Goal: Task Accomplishment & Management: Use online tool/utility

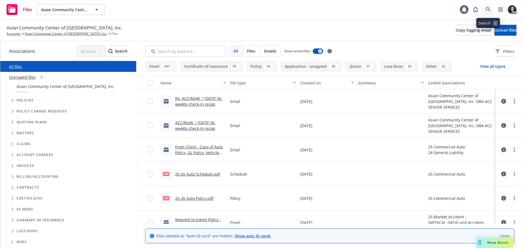
click at [490, 10] on icon at bounding box center [488, 9] width 5 height 5
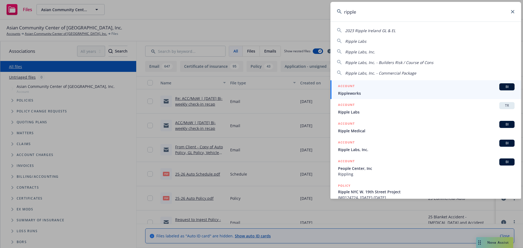
type input "ripple"
click at [350, 89] on h5 "ACCOUNT" at bounding box center [346, 86] width 17 height 7
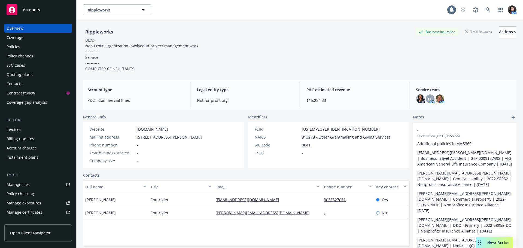
click at [25, 50] on div "Policies" at bounding box center [38, 47] width 63 height 9
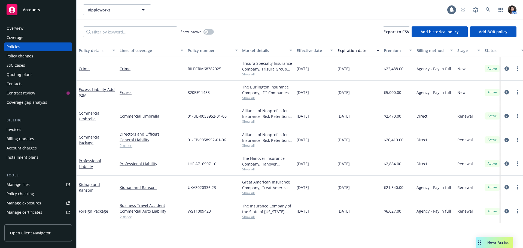
click at [19, 26] on div "Overview" at bounding box center [15, 28] width 17 height 9
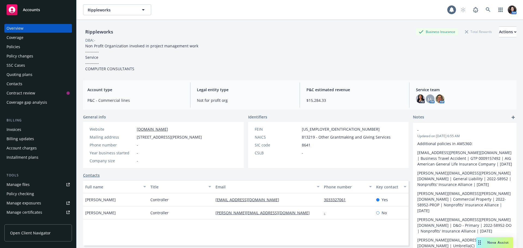
click at [22, 49] on div "Policies" at bounding box center [38, 47] width 63 height 9
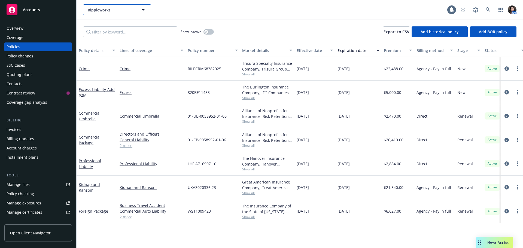
click at [91, 10] on span "Rippleworks" at bounding box center [111, 10] width 47 height 6
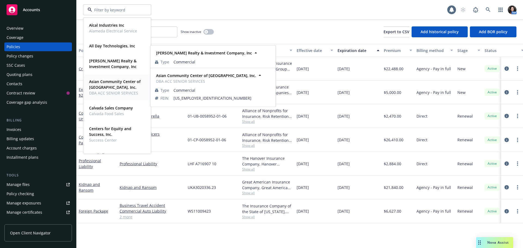
click at [99, 81] on strong "Asian Community Center of [GEOGRAPHIC_DATA], Inc." at bounding box center [115, 84] width 52 height 11
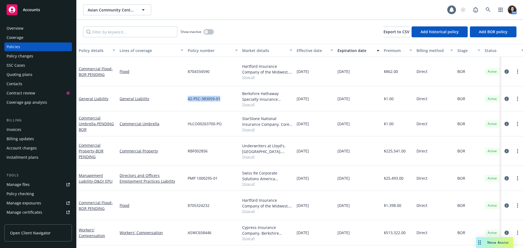
drag, startPoint x: 223, startPoint y: 93, endPoint x: 188, endPoint y: 92, distance: 35.2
click at [188, 92] on div "42-PSC-383059-01" at bounding box center [213, 98] width 54 height 25
copy span "42-PSC-383059-01"
click at [492, 9] on link at bounding box center [488, 9] width 11 height 11
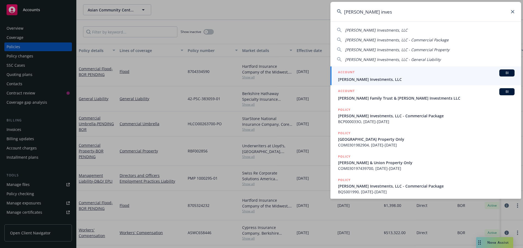
type input "monfredini inves"
click at [419, 71] on div "ACCOUNT BI" at bounding box center [426, 72] width 177 height 7
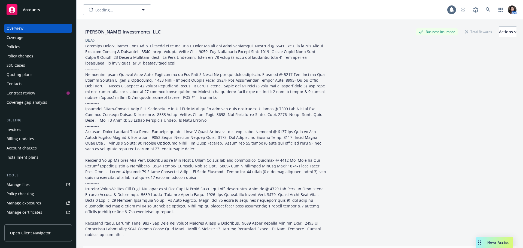
click at [25, 131] on div "Invoices" at bounding box center [38, 129] width 63 height 9
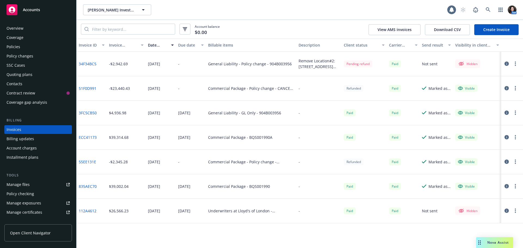
click at [18, 48] on div "Policies" at bounding box center [14, 47] width 14 height 9
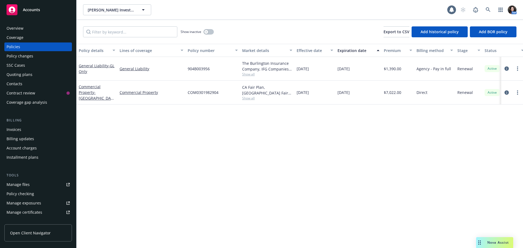
click at [29, 131] on div "Invoices" at bounding box center [38, 129] width 63 height 9
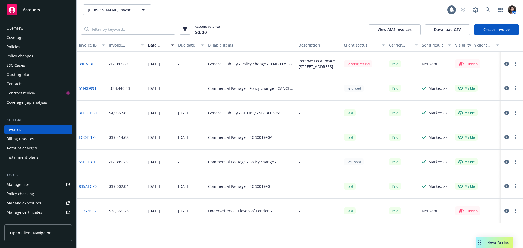
click at [25, 56] on div "Policy changes" at bounding box center [20, 56] width 27 height 9
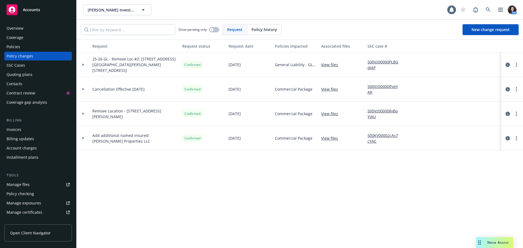
click at [332, 64] on link "View files" at bounding box center [331, 65] width 21 height 6
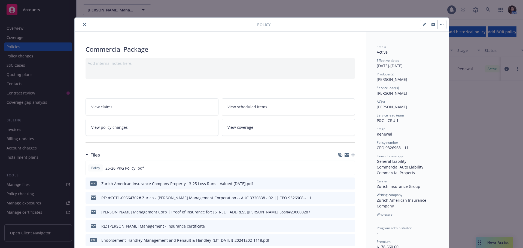
click at [81, 23] on div "Policy" at bounding box center [262, 25] width 374 height 14
click at [81, 23] on button "close" at bounding box center [84, 24] width 7 height 7
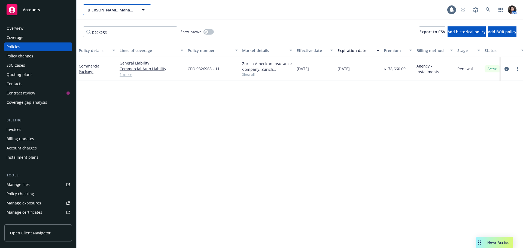
click at [107, 14] on button "Handley Management Corporation" at bounding box center [117, 9] width 68 height 11
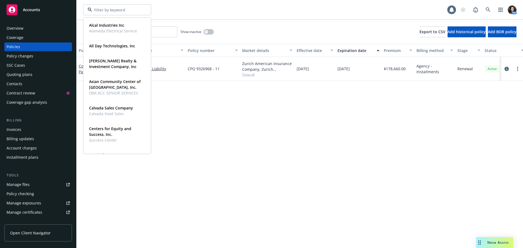
click at [215, 154] on div "Policy details Lines of coverage Policy number Market details Effective date Ex…" at bounding box center [300, 146] width 447 height 204
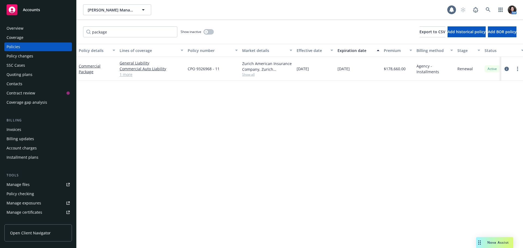
drag, startPoint x: 23, startPoint y: 28, endPoint x: 81, endPoint y: 24, distance: 57.6
click at [23, 28] on div "Overview" at bounding box center [38, 28] width 63 height 9
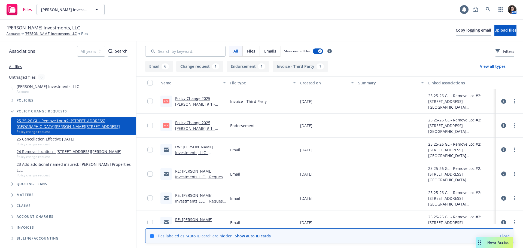
click at [181, 149] on link "FW: [PERSON_NAME] Investments, LLC - Endorsement - 904B003956" at bounding box center [200, 152] width 50 height 17
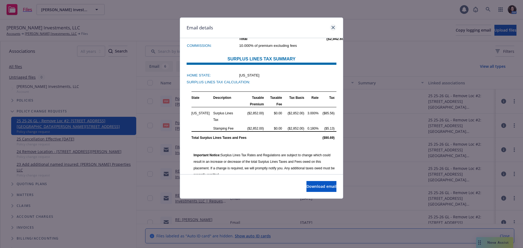
scroll to position [354, 0]
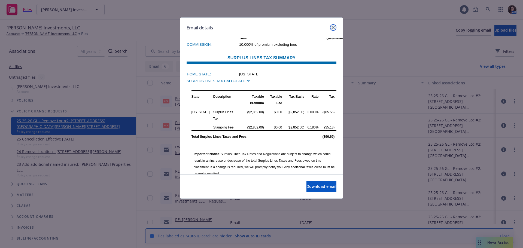
click at [333, 28] on icon "close" at bounding box center [333, 27] width 3 height 3
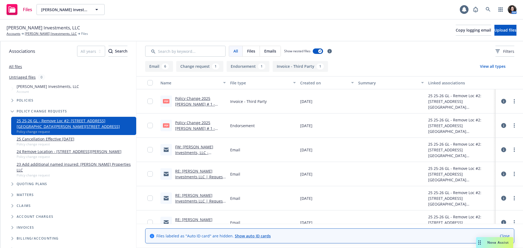
click at [182, 196] on link "RE: Monfredini Investments LLC | Request to remove Loc #2: 2501 Van Ness Ave, 1…" at bounding box center [199, 213] width 49 height 40
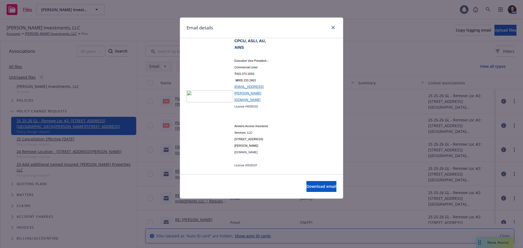
scroll to position [545, 0]
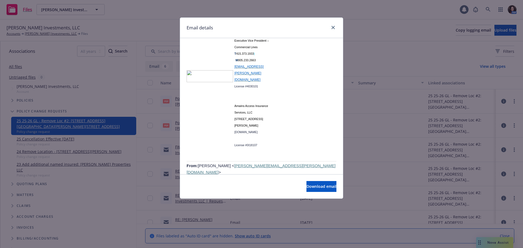
drag, startPoint x: 257, startPoint y: 139, endPoint x: 231, endPoint y: 148, distance: 27.6
click at [231, 236] on span "Effective 7/16/2025 please remove Loc #2: 2501 Van Ness Ave, 1508, 1514, 1520 U…" at bounding box center [259, 244] width 145 height 17
copy span "2501 Van Ness Ave, 1508, 1514, 1520 Union St, San Francisco CA 94109"
drag, startPoint x: 332, startPoint y: 27, endPoint x: 445, endPoint y: 30, distance: 112.8
click at [332, 27] on icon "close" at bounding box center [333, 27] width 3 height 3
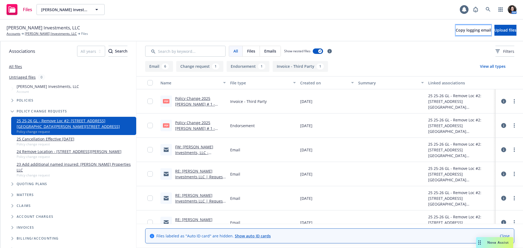
click at [456, 29] on span "Copy logging email" at bounding box center [473, 30] width 35 height 5
click at [485, 10] on link at bounding box center [488, 9] width 11 height 11
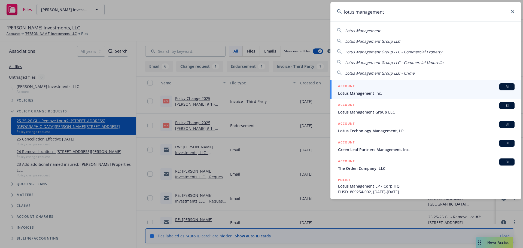
type input "lotus management"
click at [404, 85] on div "ACCOUNT BI" at bounding box center [426, 86] width 177 height 7
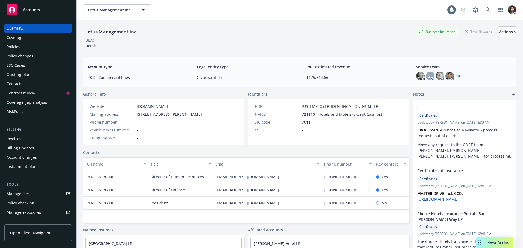
click at [21, 49] on div "Policies" at bounding box center [38, 47] width 63 height 9
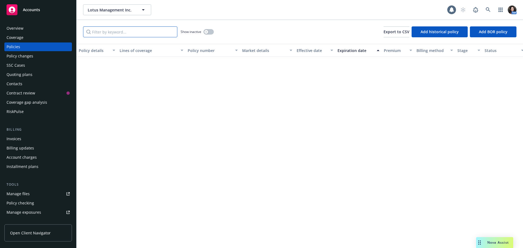
click at [112, 29] on input "Filter by keyword..." at bounding box center [130, 31] width 94 height 11
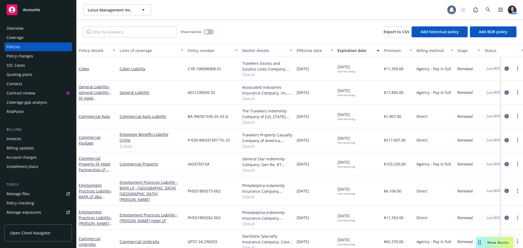
click at [43, 53] on div "Policy changes" at bounding box center [38, 56] width 63 height 9
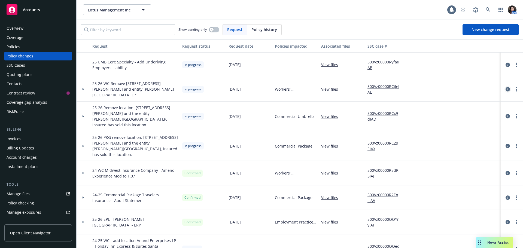
click at [506, 89] on icon "circleInformation" at bounding box center [508, 89] width 4 height 4
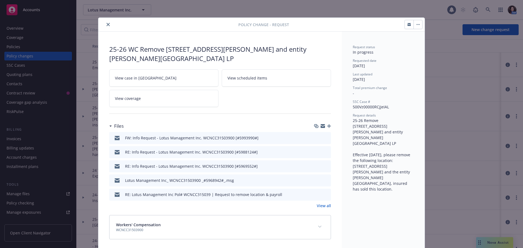
scroll to position [3, 0]
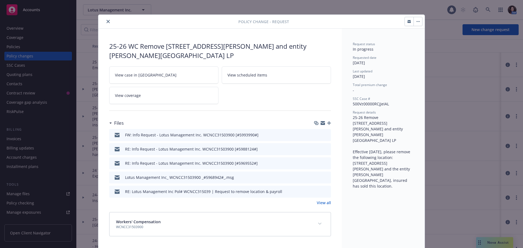
click at [408, 22] on icon "button" at bounding box center [409, 22] width 3 height 2
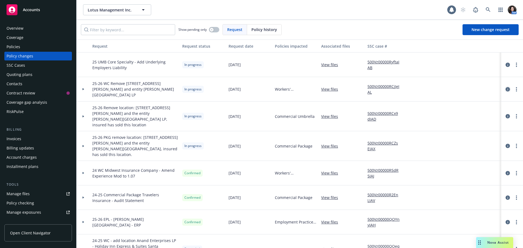
click at [506, 89] on icon "circleInformation" at bounding box center [508, 89] width 4 height 4
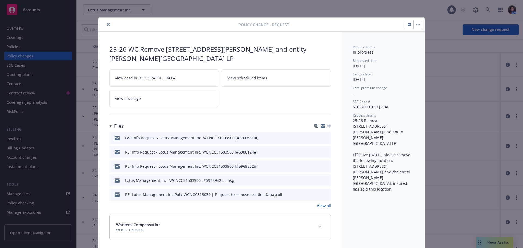
scroll to position [3, 0]
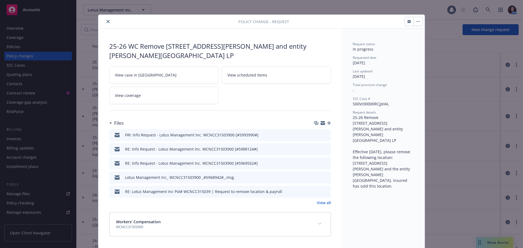
click at [405, 22] on button "button" at bounding box center [409, 21] width 9 height 9
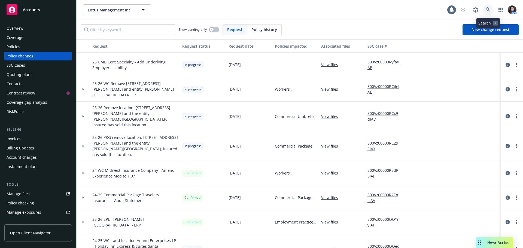
click at [486, 10] on icon at bounding box center [488, 9] width 5 height 5
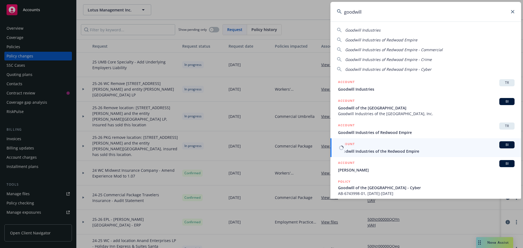
type input "goodwill"
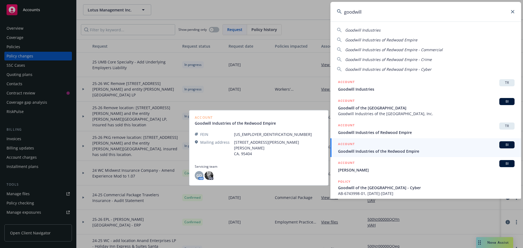
click at [425, 152] on span "Goodwill Industries of the Redwood Empire" at bounding box center [426, 152] width 177 height 6
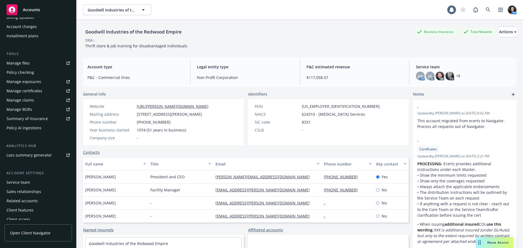
scroll to position [125, 0]
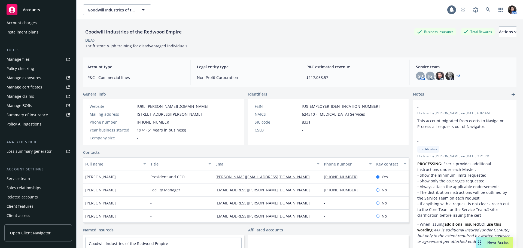
click at [23, 179] on div "Service team" at bounding box center [18, 178] width 23 height 9
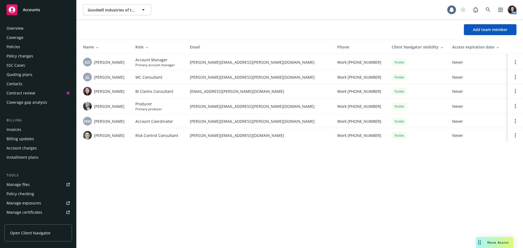
click at [32, 32] on div "Overview" at bounding box center [38, 28] width 63 height 9
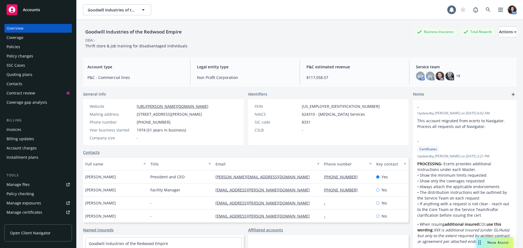
click at [23, 49] on div "Policies" at bounding box center [38, 47] width 63 height 9
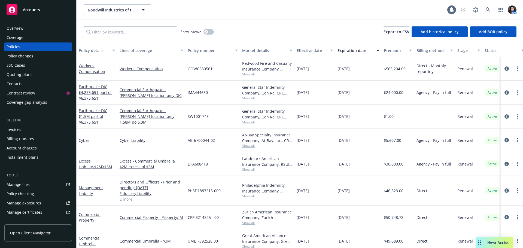
click at [244, 74] on span "Show all" at bounding box center [267, 74] width 50 height 5
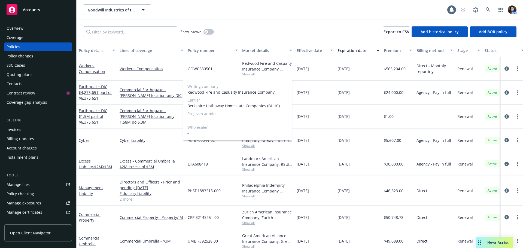
click at [244, 74] on span "Show all" at bounding box center [267, 74] width 50 height 5
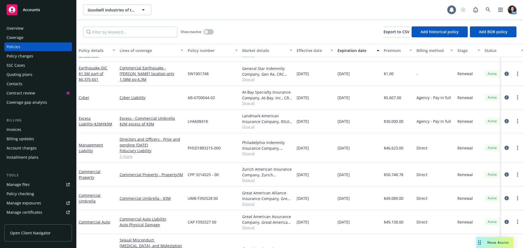
scroll to position [54, 0]
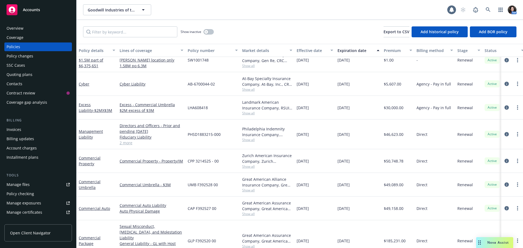
click at [249, 190] on span "Show all" at bounding box center [267, 190] width 50 height 5
click at [234, 192] on div "UMB F392528 00" at bounding box center [213, 185] width 54 height 24
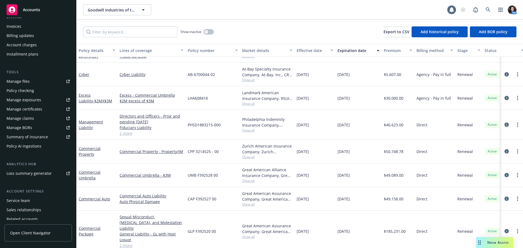
scroll to position [125, 0]
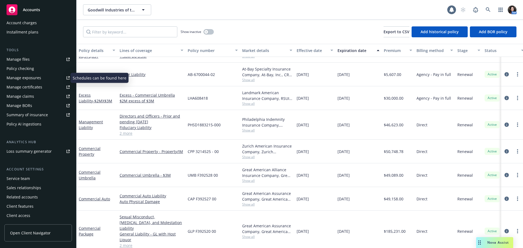
click at [33, 78] on div "Manage exposures" at bounding box center [24, 78] width 35 height 9
click at [122, 7] on span "Goodwill Industries of the Redwood Empire" at bounding box center [111, 10] width 47 height 6
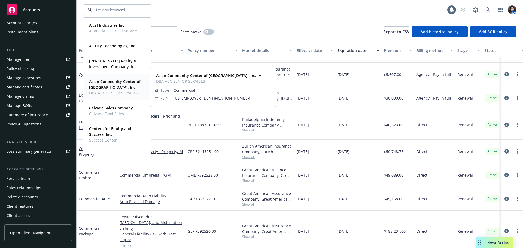
click at [117, 86] on strong "Asian Community Center of Sacramento Valley, Inc." at bounding box center [115, 84] width 52 height 11
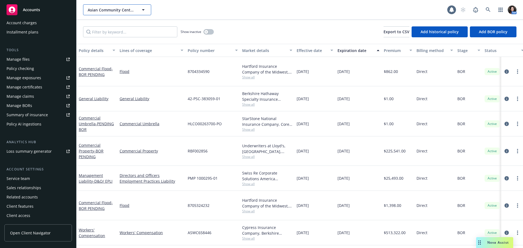
click at [110, 7] on span "Asian Community Center of Sacramento Valley, Inc." at bounding box center [111, 10] width 47 height 6
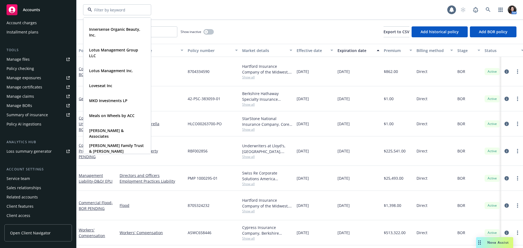
scroll to position [354, 0]
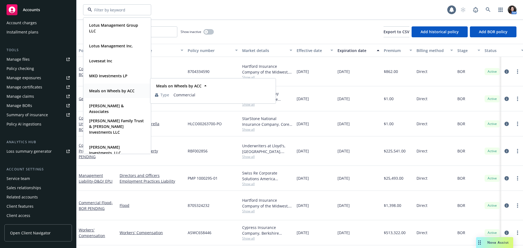
click at [106, 92] on strong "Meals on Wheels by ACC" at bounding box center [112, 90] width 46 height 5
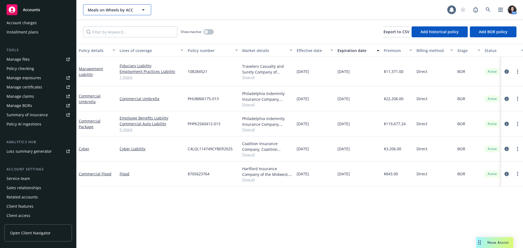
click at [111, 7] on span "Meals on Wheels by ACC" at bounding box center [111, 10] width 47 height 6
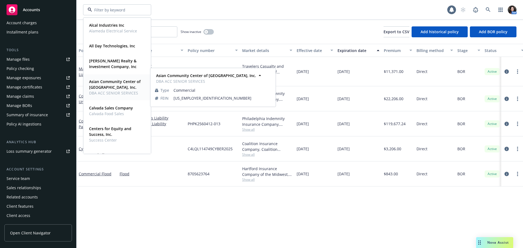
click at [93, 86] on strong "Asian Community Center of Sacramento Valley, Inc." at bounding box center [115, 84] width 52 height 11
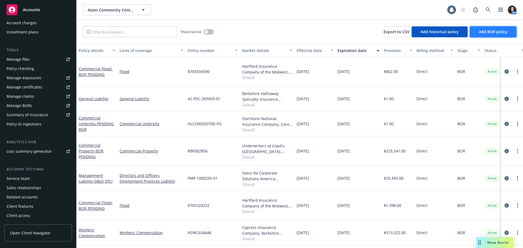
click at [504, 33] on span "Add BOR policy" at bounding box center [493, 31] width 29 height 5
select select "other"
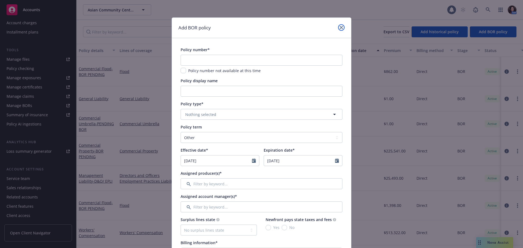
click at [341, 26] on link "close" at bounding box center [341, 27] width 7 height 7
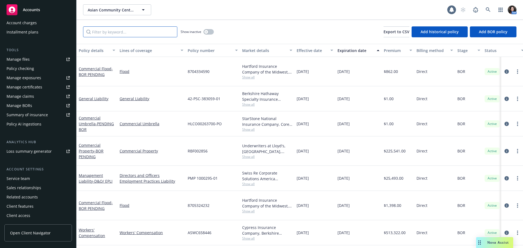
click at [152, 33] on input "Filter by keyword..." at bounding box center [130, 31] width 94 height 11
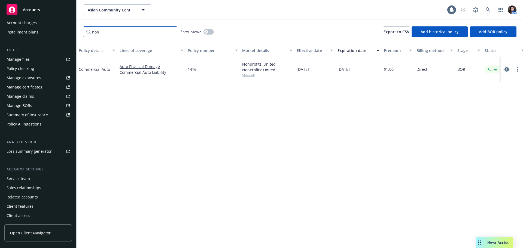
type input "non"
click at [506, 67] on icon "circleInformation" at bounding box center [507, 69] width 4 height 4
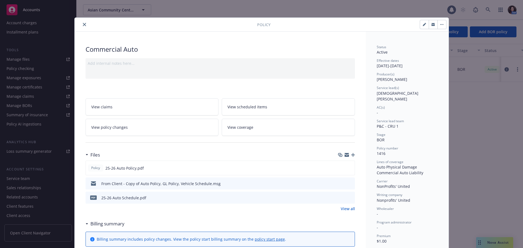
click at [433, 25] on button "button" at bounding box center [433, 24] width 9 height 9
click at [83, 25] on icon "close" at bounding box center [84, 24] width 3 height 3
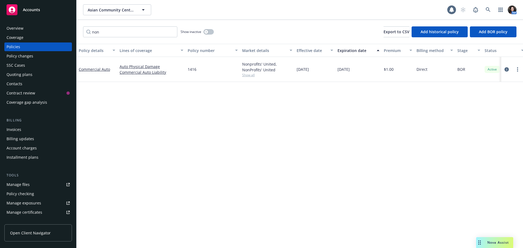
click at [36, 32] on div "Overview" at bounding box center [38, 28] width 63 height 9
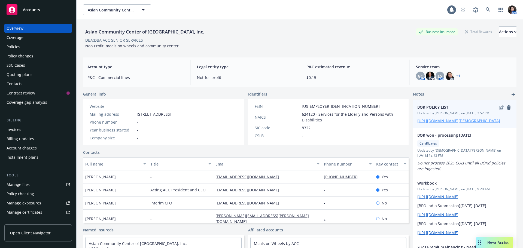
click at [444, 123] on link "https://iln.sharepoint.com/:x:/r/sites/CRUTeam/Shared%20Documents/Clients/Gay%2…" at bounding box center [458, 120] width 83 height 5
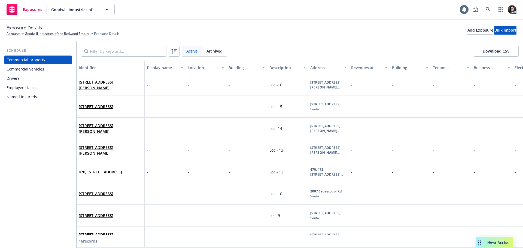
click at [35, 72] on div "Commercial vehicles" at bounding box center [26, 69] width 38 height 9
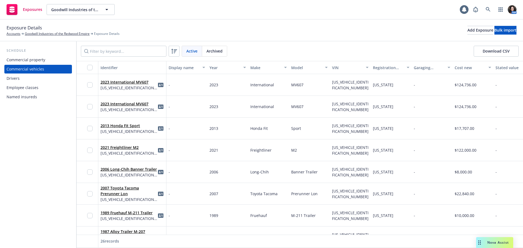
click at [31, 80] on div "Drivers" at bounding box center [38, 78] width 63 height 9
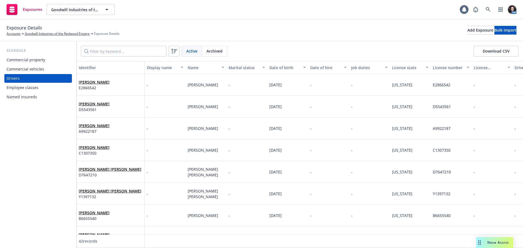
click at [28, 88] on div "Employee classes" at bounding box center [23, 87] width 32 height 9
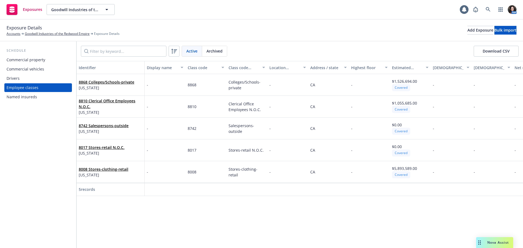
click at [24, 99] on div "Named insureds" at bounding box center [22, 97] width 31 height 9
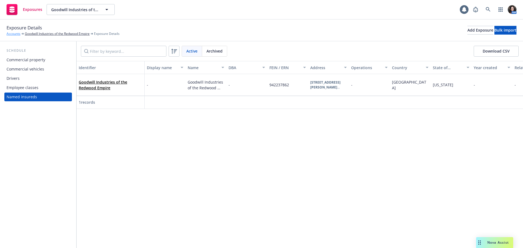
click at [15, 33] on link "Accounts" at bounding box center [14, 33] width 14 height 5
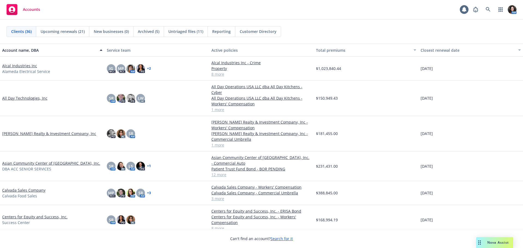
click at [22, 160] on link "Asian Community Center of Sacramento Valley, Inc." at bounding box center [51, 163] width 98 height 6
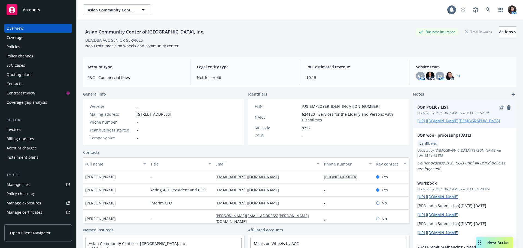
click at [428, 123] on link "https://iln.sharepoint.com/:x:/r/sites/CRUTeam/Shared%20Documents/Clients/Gay%2…" at bounding box center [458, 120] width 83 height 5
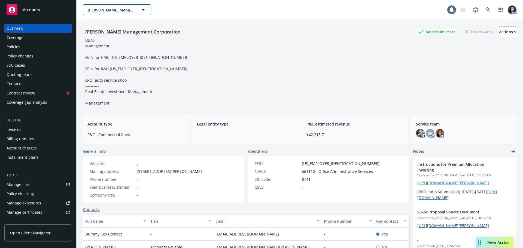
click at [125, 13] on button "[PERSON_NAME] Management Corporation" at bounding box center [117, 9] width 68 height 11
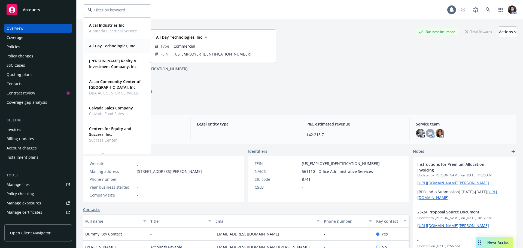
click at [117, 47] on strong "All Day Technologies, Inc" at bounding box center [112, 45] width 46 height 5
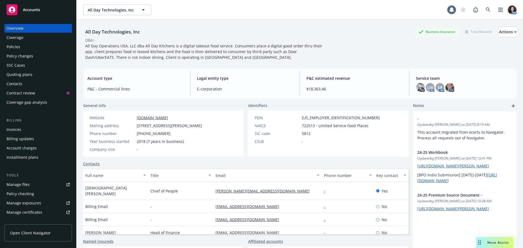
click at [2, 48] on div "Overview Coverage Policies Policy changes SSC Cases Quoting plans Contacts Cont…" at bounding box center [38, 132] width 76 height 231
click at [23, 49] on div "Policies" at bounding box center [38, 47] width 63 height 9
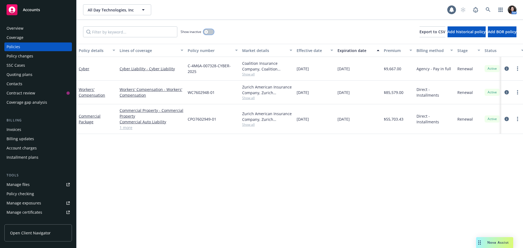
click at [213, 31] on button "button" at bounding box center [209, 31] width 10 height 5
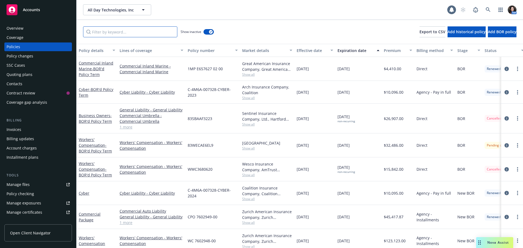
click at [139, 35] on input "Filter by keyword..." at bounding box center [130, 31] width 94 height 11
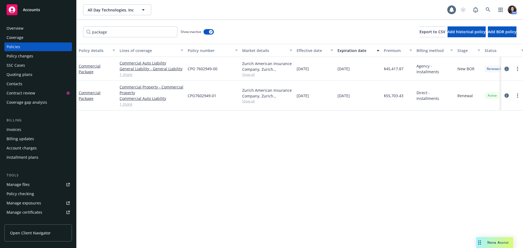
click at [504, 68] on link "circleInformation" at bounding box center [507, 69] width 7 height 7
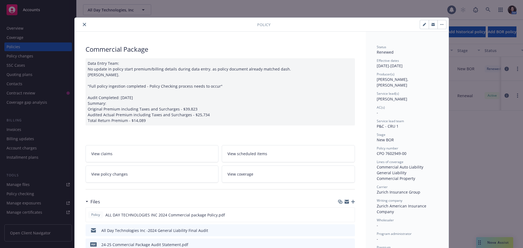
click at [348, 230] on icon "preview file" at bounding box center [349, 230] width 5 height 4
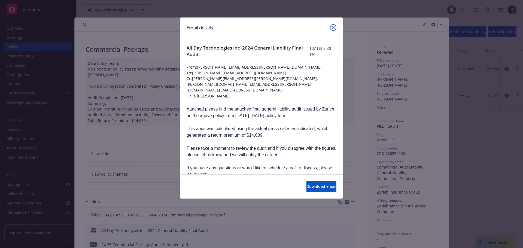
click at [334, 27] on icon "close" at bounding box center [333, 27] width 3 height 3
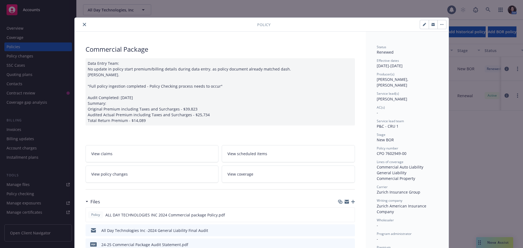
drag, startPoint x: 432, startPoint y: 24, endPoint x: 518, endPoint y: 33, distance: 86.1
click at [432, 24] on icon "button" at bounding box center [433, 24] width 3 height 3
click at [83, 26] on icon "close" at bounding box center [84, 24] width 3 height 3
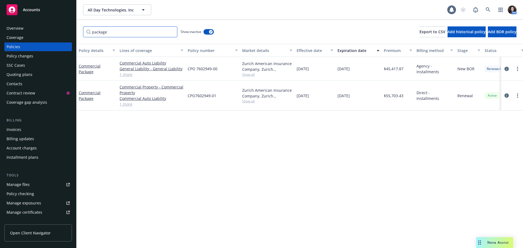
drag, startPoint x: 65, startPoint y: 30, endPoint x: 41, endPoint y: 25, distance: 24.2
click at [40, 30] on div "Accounts Overview Coverage Policies Policy changes SSC Cases Quoting plans Cont…" at bounding box center [261, 124] width 523 height 248
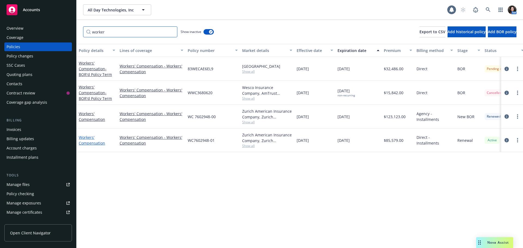
type input "worker"
click at [93, 138] on link "Workers' Compensation" at bounding box center [92, 140] width 26 height 11
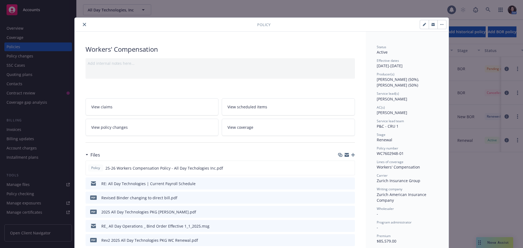
click at [100, 128] on span "View policy changes" at bounding box center [109, 128] width 37 height 6
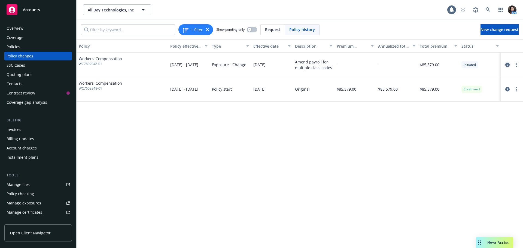
click at [509, 65] on icon "circleInformation" at bounding box center [507, 65] width 4 height 4
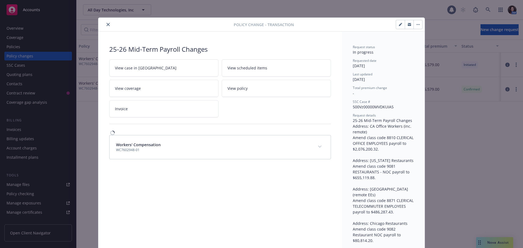
scroll to position [16, 0]
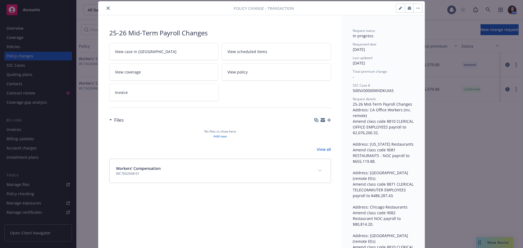
click at [328, 149] on link "View all" at bounding box center [324, 150] width 14 height 6
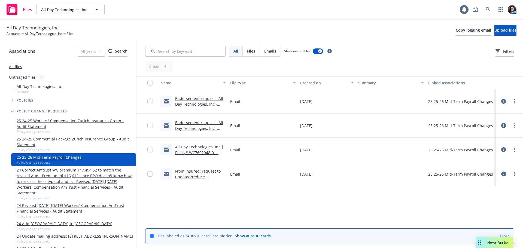
click at [192, 177] on link "From Insured: request to updated/reduce payroll.msg" at bounding box center [198, 177] width 46 height 17
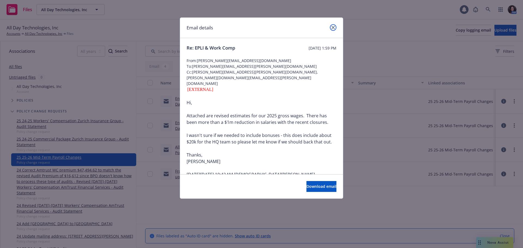
click at [331, 28] on link "close" at bounding box center [333, 27] width 7 height 7
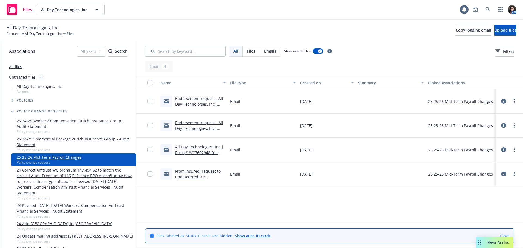
click at [181, 149] on link "All Day Technologies, Inc | Policy# WC7602948-01 - Mid Term Payroll Changes" at bounding box center [199, 152] width 49 height 17
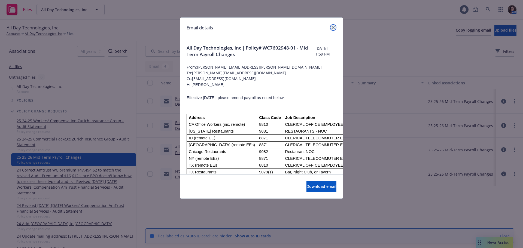
click at [331, 28] on link "close" at bounding box center [333, 27] width 7 height 7
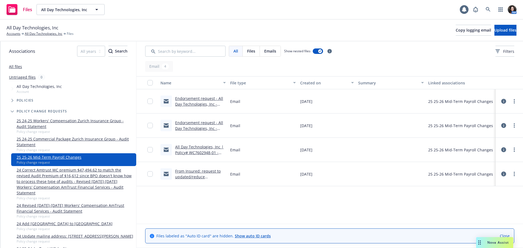
click at [191, 128] on link "Endorsement request - All Day Technologies, Inc - Policy #WC7602948-01" at bounding box center [199, 128] width 48 height 17
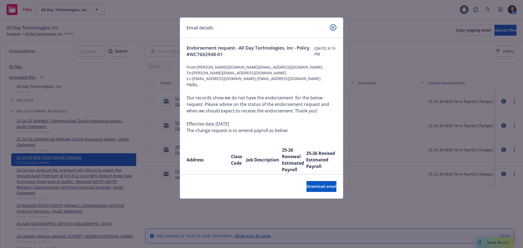
click at [332, 29] on link "close" at bounding box center [333, 27] width 7 height 7
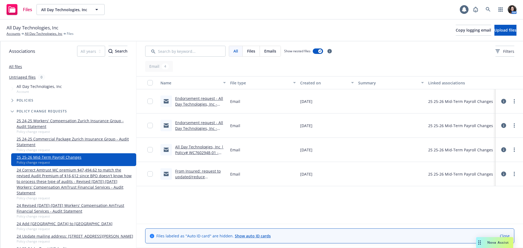
click at [188, 99] on link "Endorsement request - All Day Technologies, Inc - Policy #WC7602948-01" at bounding box center [199, 104] width 48 height 17
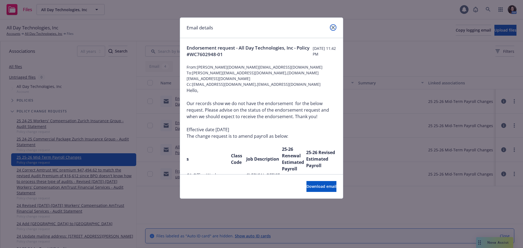
click at [333, 28] on icon "close" at bounding box center [333, 27] width 3 height 3
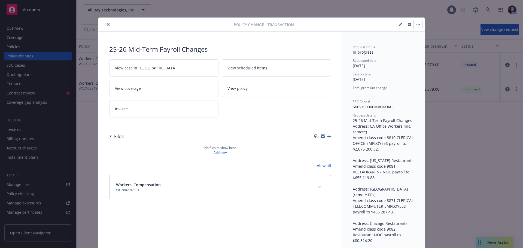
scroll to position [16, 0]
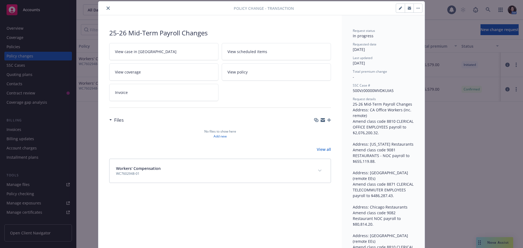
click at [164, 53] on link "View case in [GEOGRAPHIC_DATA]" at bounding box center [163, 51] width 109 height 17
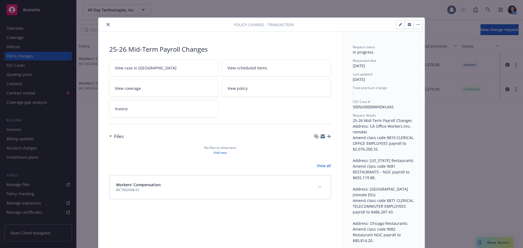
click at [171, 107] on link "Invoice" at bounding box center [163, 108] width 109 height 17
click at [105, 22] on button "close" at bounding box center [108, 24] width 7 height 7
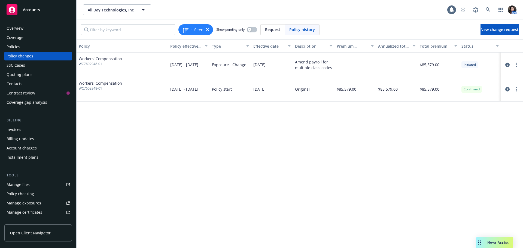
click at [20, 49] on div "Policies" at bounding box center [38, 47] width 63 height 9
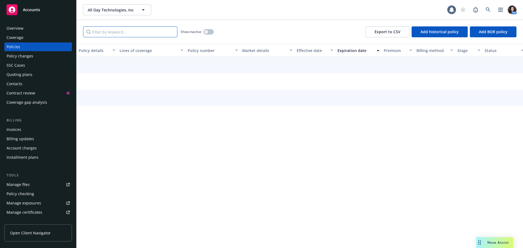
click at [122, 32] on input "Filter by keyword..." at bounding box center [130, 31] width 94 height 11
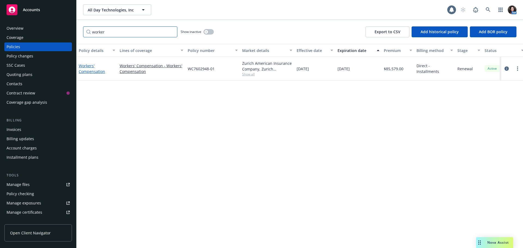
type input "worker"
click at [88, 65] on link "Workers' Compensation" at bounding box center [92, 68] width 26 height 11
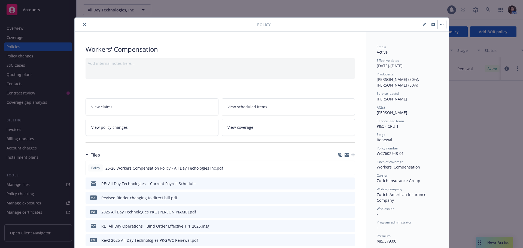
scroll to position [16, 0]
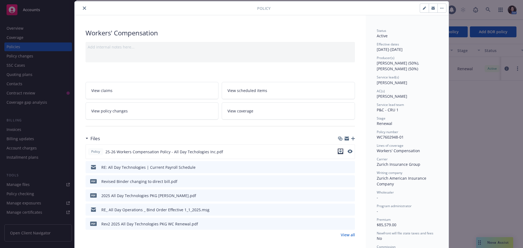
click at [340, 150] on icon "download file" at bounding box center [340, 151] width 4 height 4
click at [488, 241] on div "Policy Workers' Compensation Add internal notes here... View claims View schedu…" at bounding box center [261, 124] width 523 height 248
click at [493, 247] on div "Policy Workers' Compensation Add internal notes here... View claims View schedu…" at bounding box center [261, 124] width 523 height 248
click at [490, 244] on div "Policy Workers' Compensation Add internal notes here... View claims View schedu…" at bounding box center [261, 124] width 523 height 248
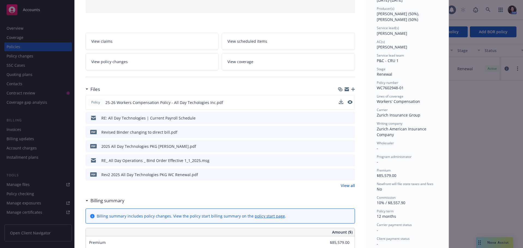
scroll to position [71, 0]
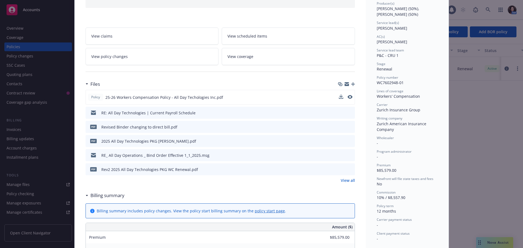
click at [501, 243] on div "Policy Workers' Compensation Add internal notes here... View claims View schedu…" at bounding box center [261, 124] width 523 height 248
click at [492, 240] on div "Policy Workers' Compensation Add internal notes here... View claims View schedu…" at bounding box center [261, 124] width 523 height 248
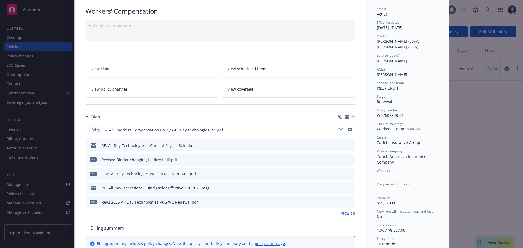
scroll to position [0, 0]
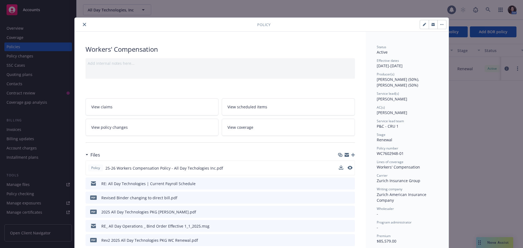
click at [81, 22] on button "close" at bounding box center [84, 24] width 7 height 7
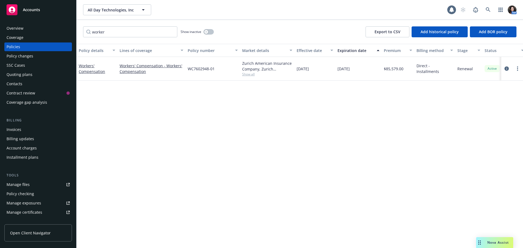
click at [496, 238] on div "Nova Assist" at bounding box center [494, 242] width 37 height 11
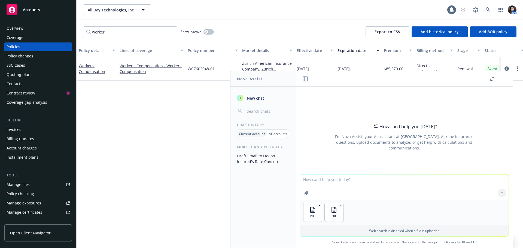
click at [343, 184] on textarea at bounding box center [404, 187] width 209 height 25
type textarea "based on the attached policy and endorsement what was the total reduction in ov…"
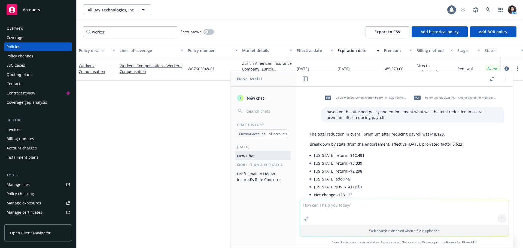
scroll to position [70, 0]
